Goal: Task Accomplishment & Management: Complete application form

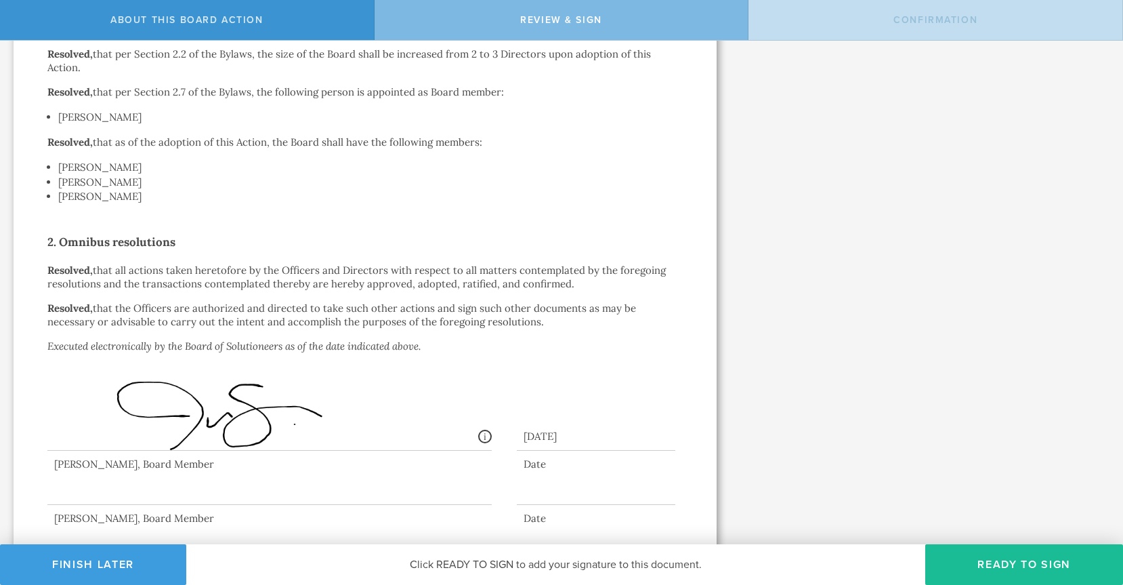
scroll to position [327, 0]
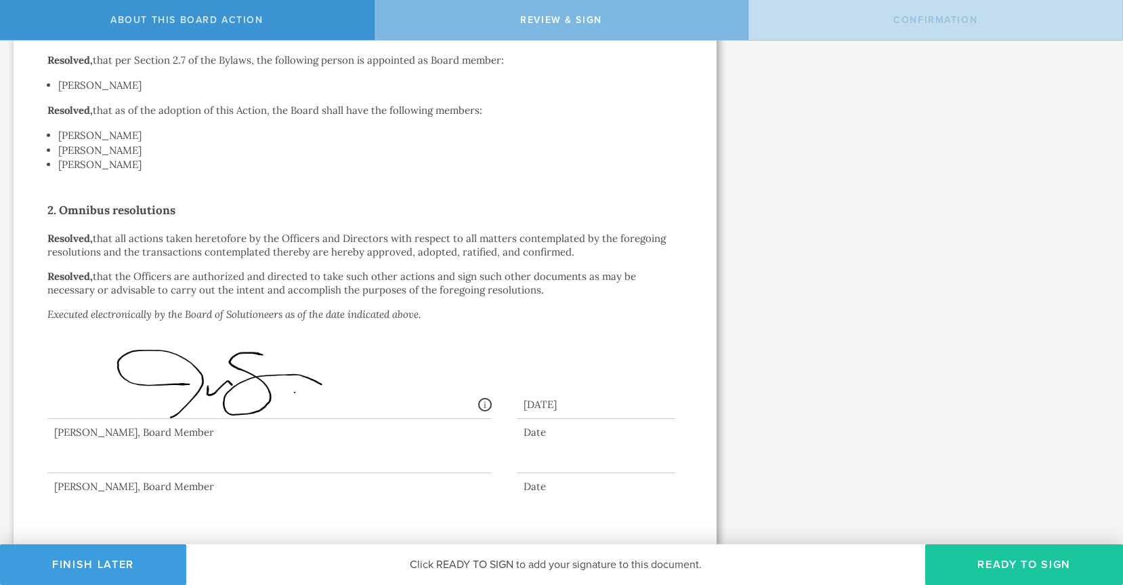
click at [1034, 562] on button "Ready to Sign" at bounding box center [1025, 564] width 198 height 41
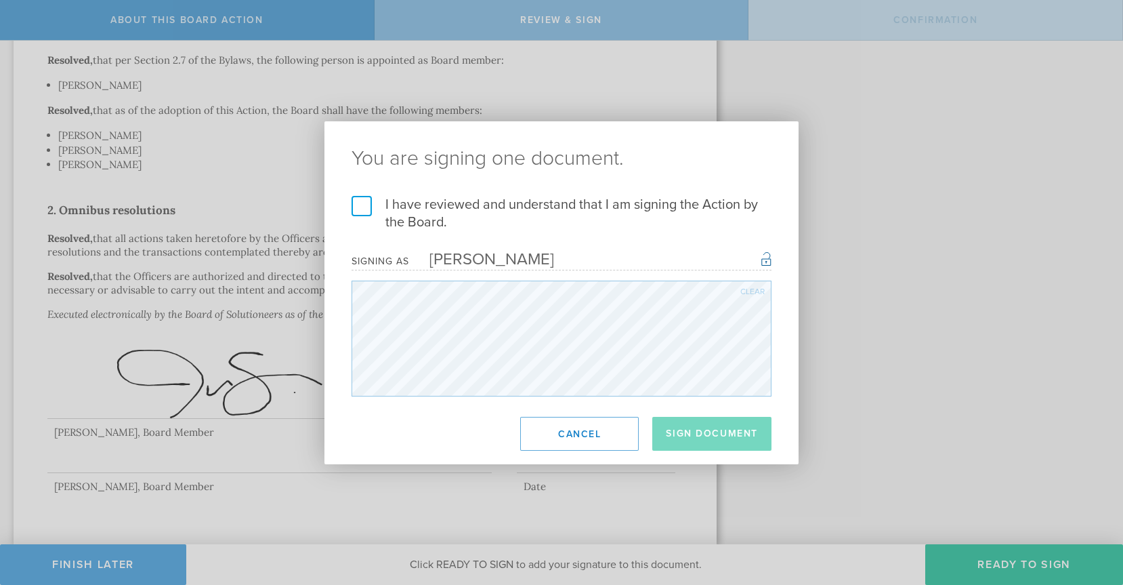
click at [366, 203] on label "I have reviewed and understand that I am signing the Action by the Board." at bounding box center [562, 213] width 420 height 35
click at [0, 0] on input "I have reviewed and understand that I am signing the Action by the Board." at bounding box center [0, 0] width 0 height 0
click at [700, 438] on button "Sign Document" at bounding box center [712, 434] width 119 height 34
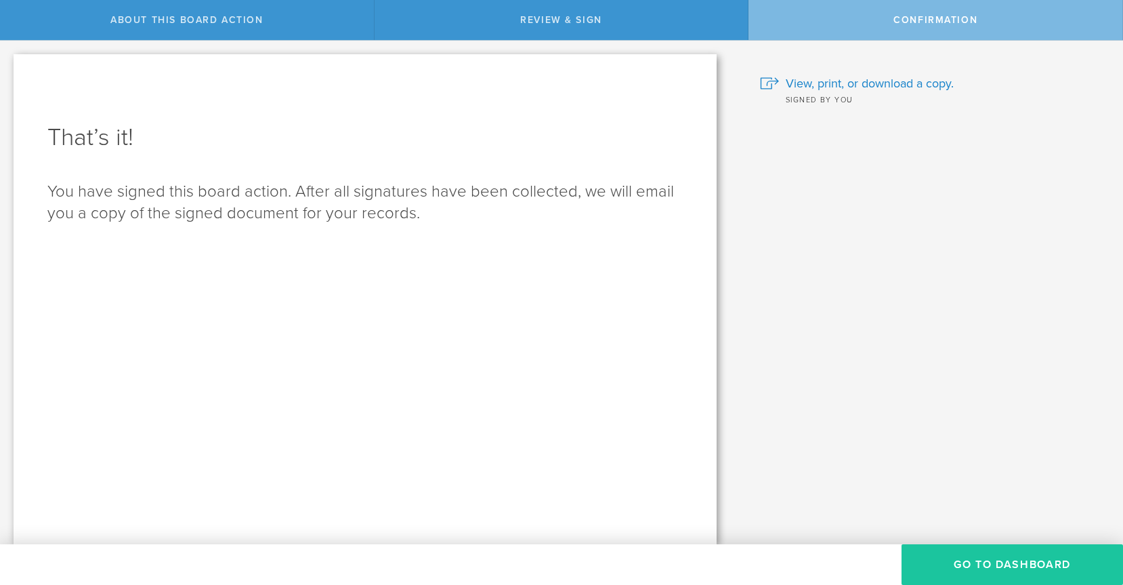
click at [1020, 565] on button "Go to Dashboard" at bounding box center [1013, 564] width 222 height 41
